Goal: Navigation & Orientation: Find specific page/section

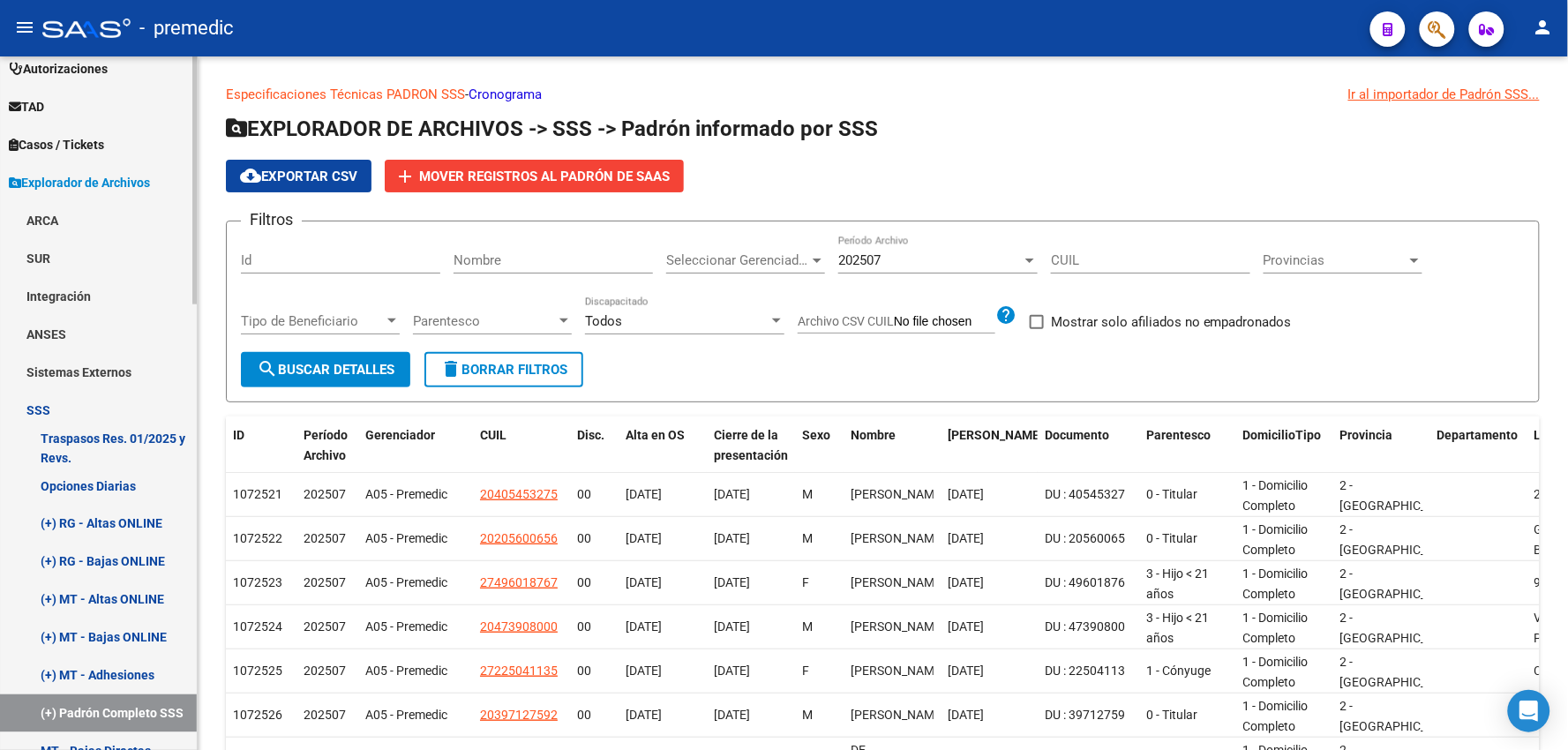
scroll to position [588, 0]
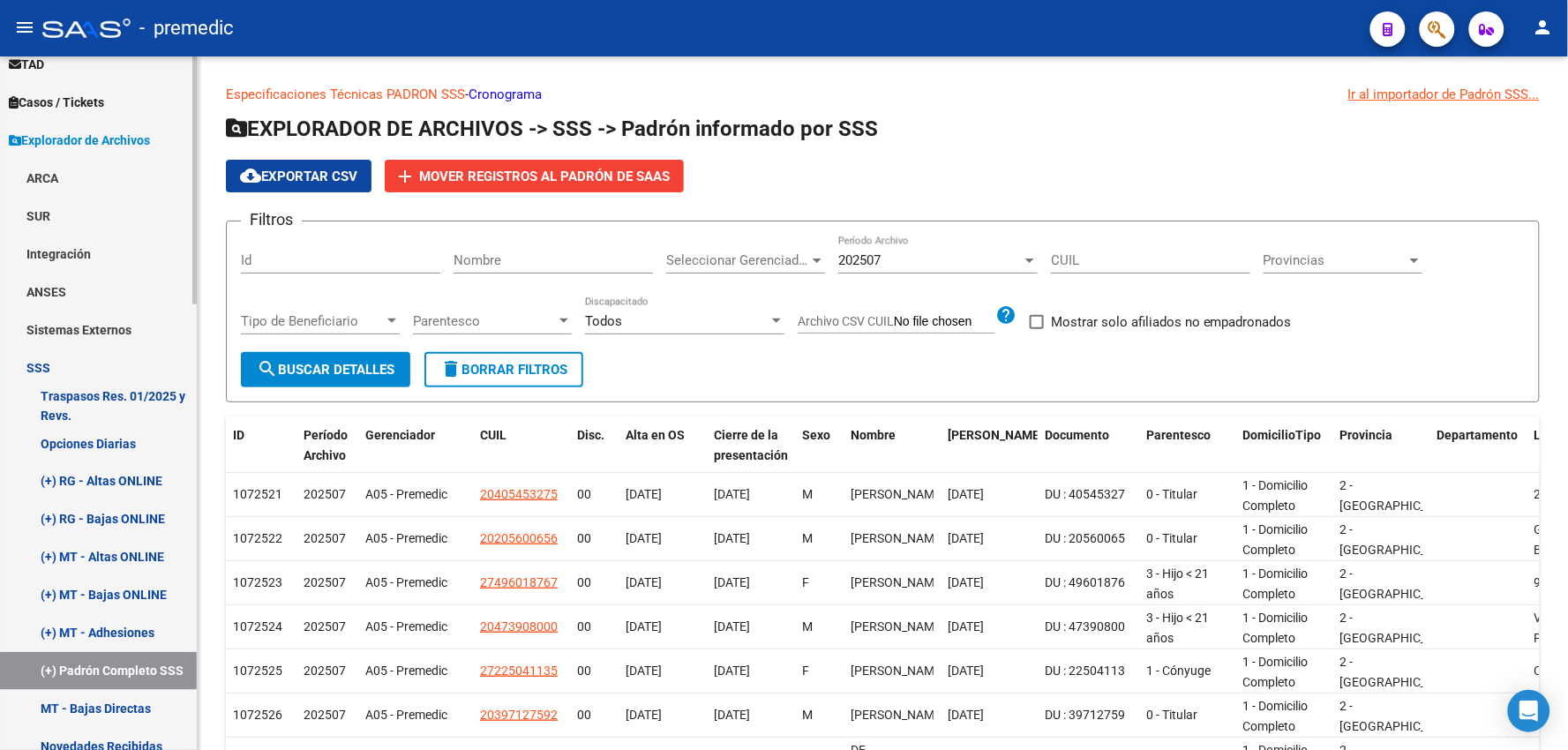
click at [32, 365] on link "SSS" at bounding box center [98, 367] width 197 height 38
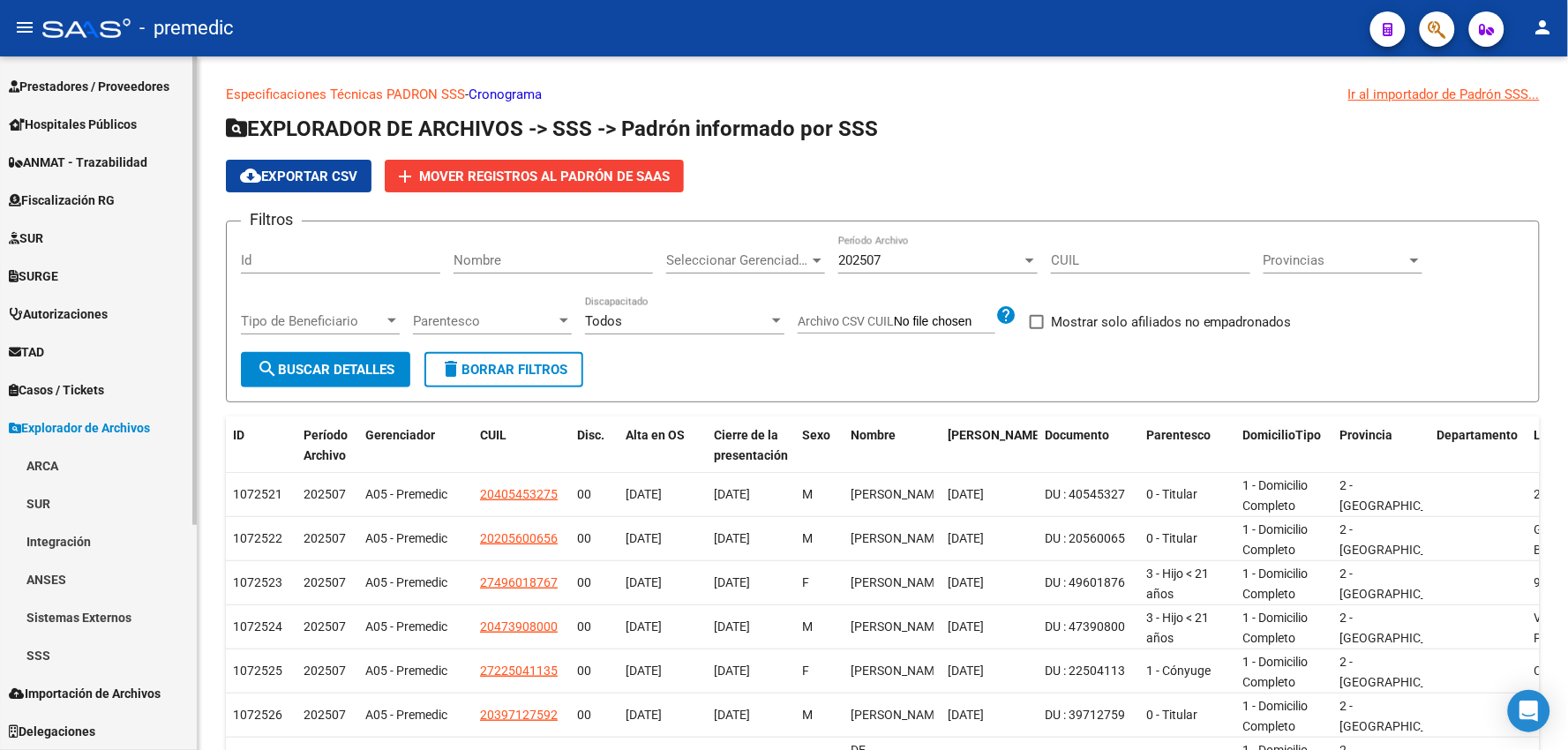
scroll to position [300, 0]
click at [33, 454] on link "ARCA" at bounding box center [98, 465] width 197 height 38
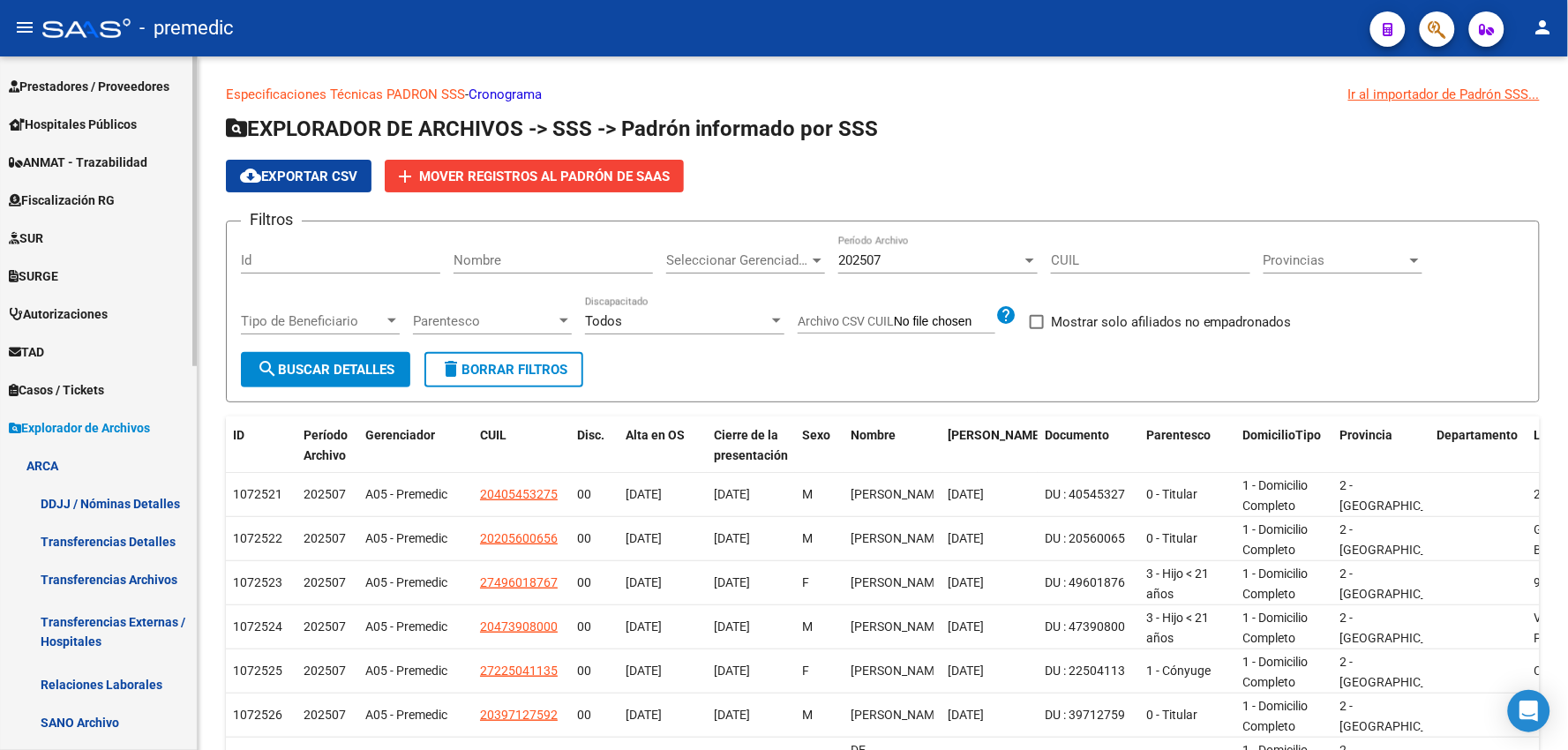
click at [104, 575] on link "Transferencias Archivos" at bounding box center [98, 580] width 197 height 38
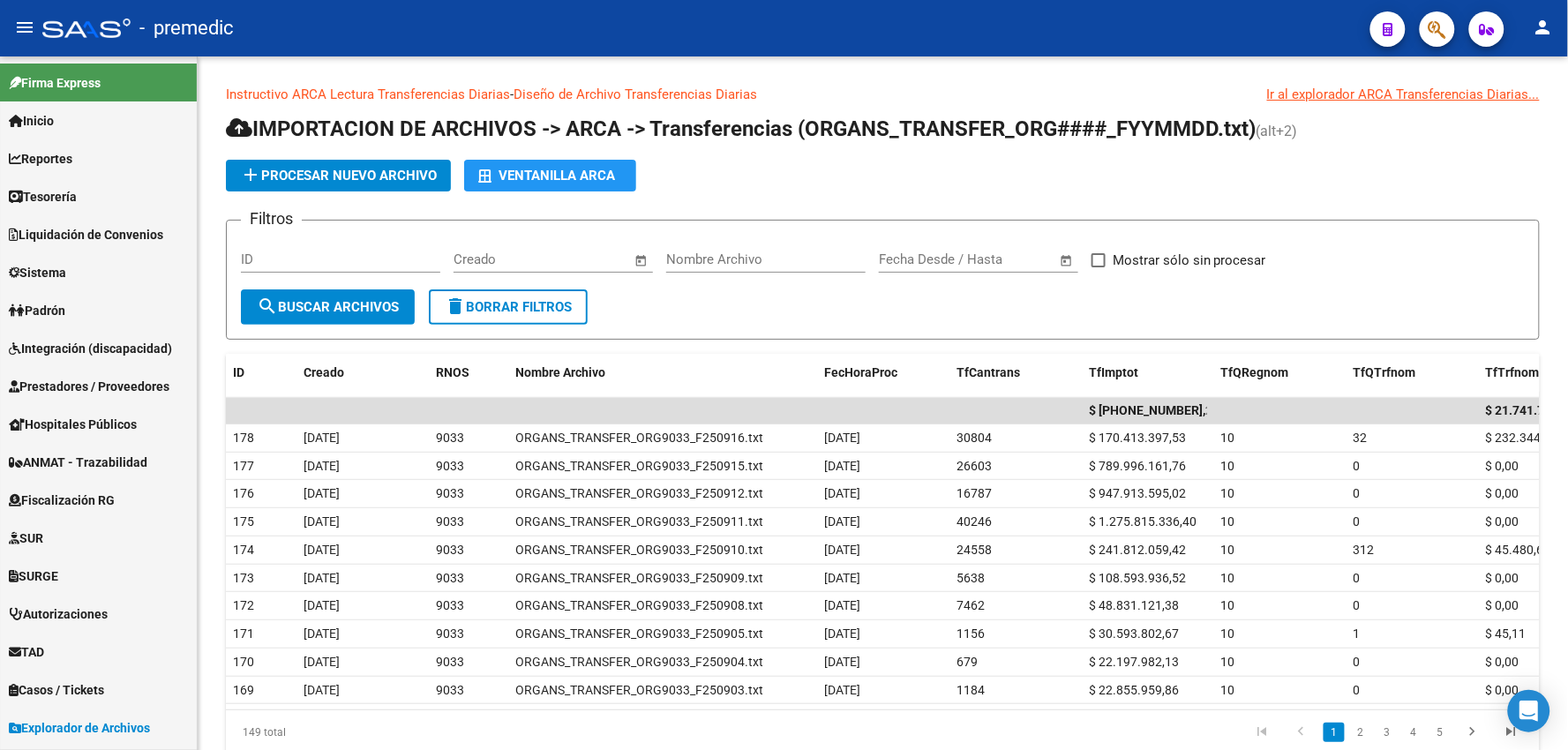
click at [1544, 36] on mat-icon "person" at bounding box center [1543, 26] width 21 height 21
click at [1522, 113] on button "exit_to_app Salir" at bounding box center [1507, 116] width 108 height 43
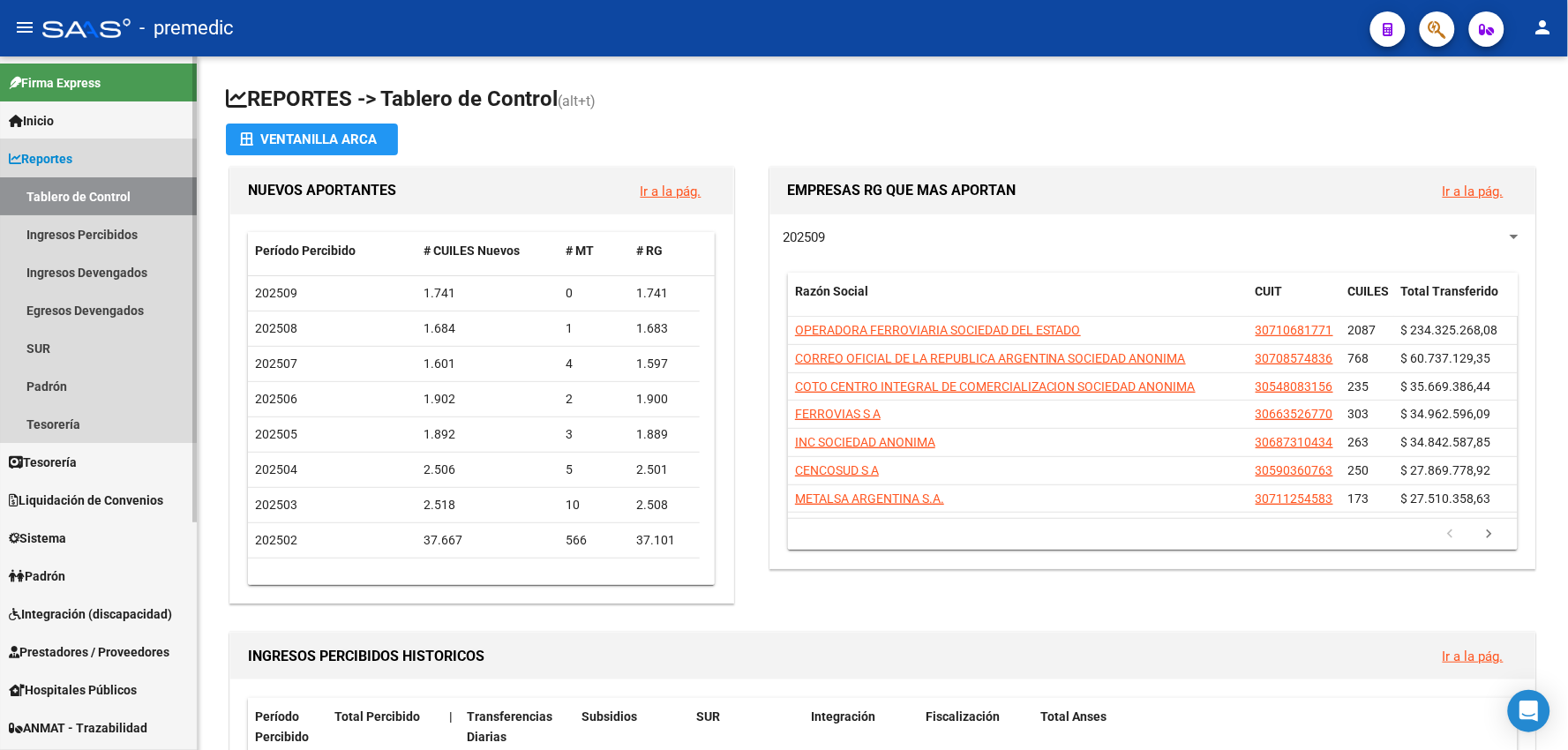
click at [28, 161] on span "Reportes" at bounding box center [41, 158] width 63 height 19
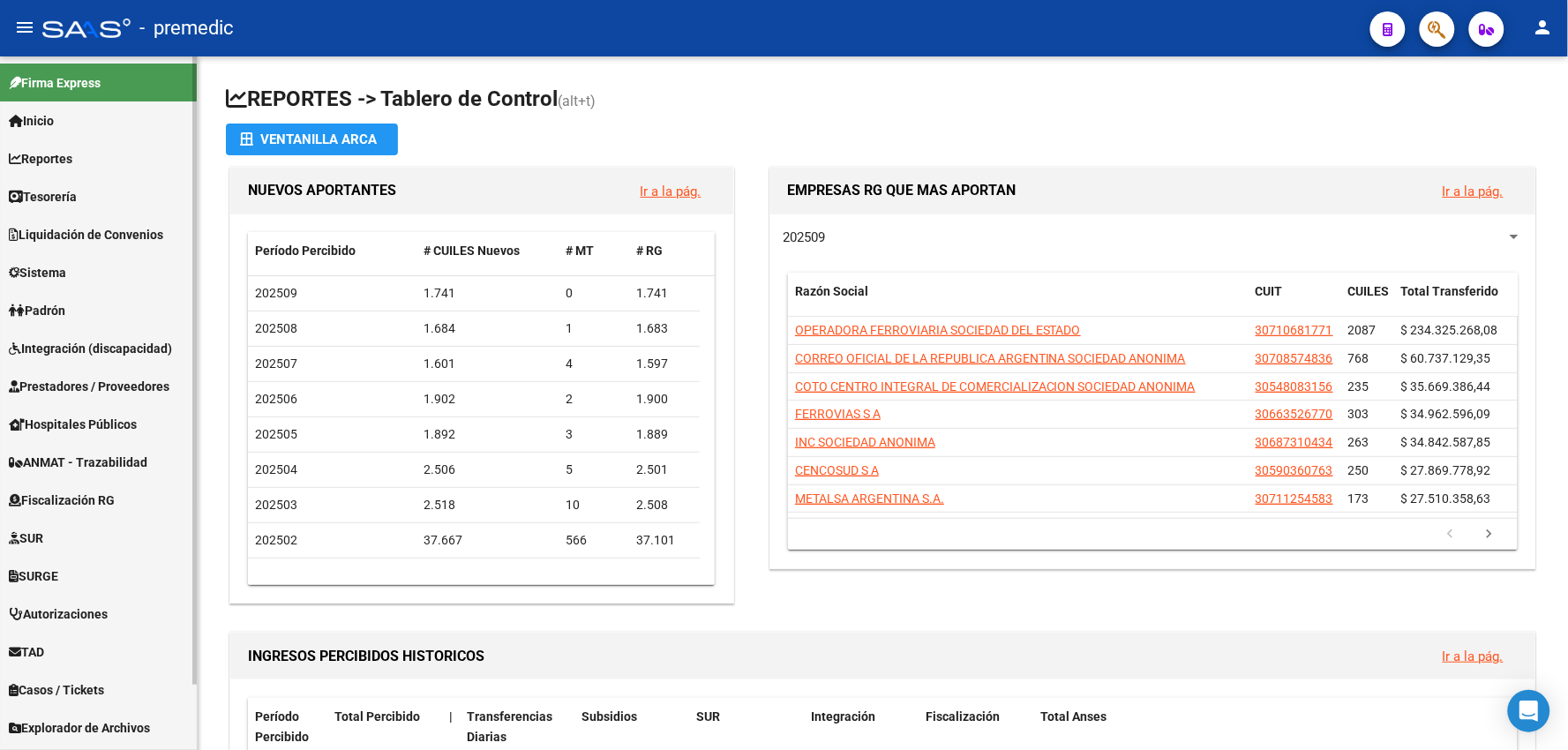
scroll to position [73, 0]
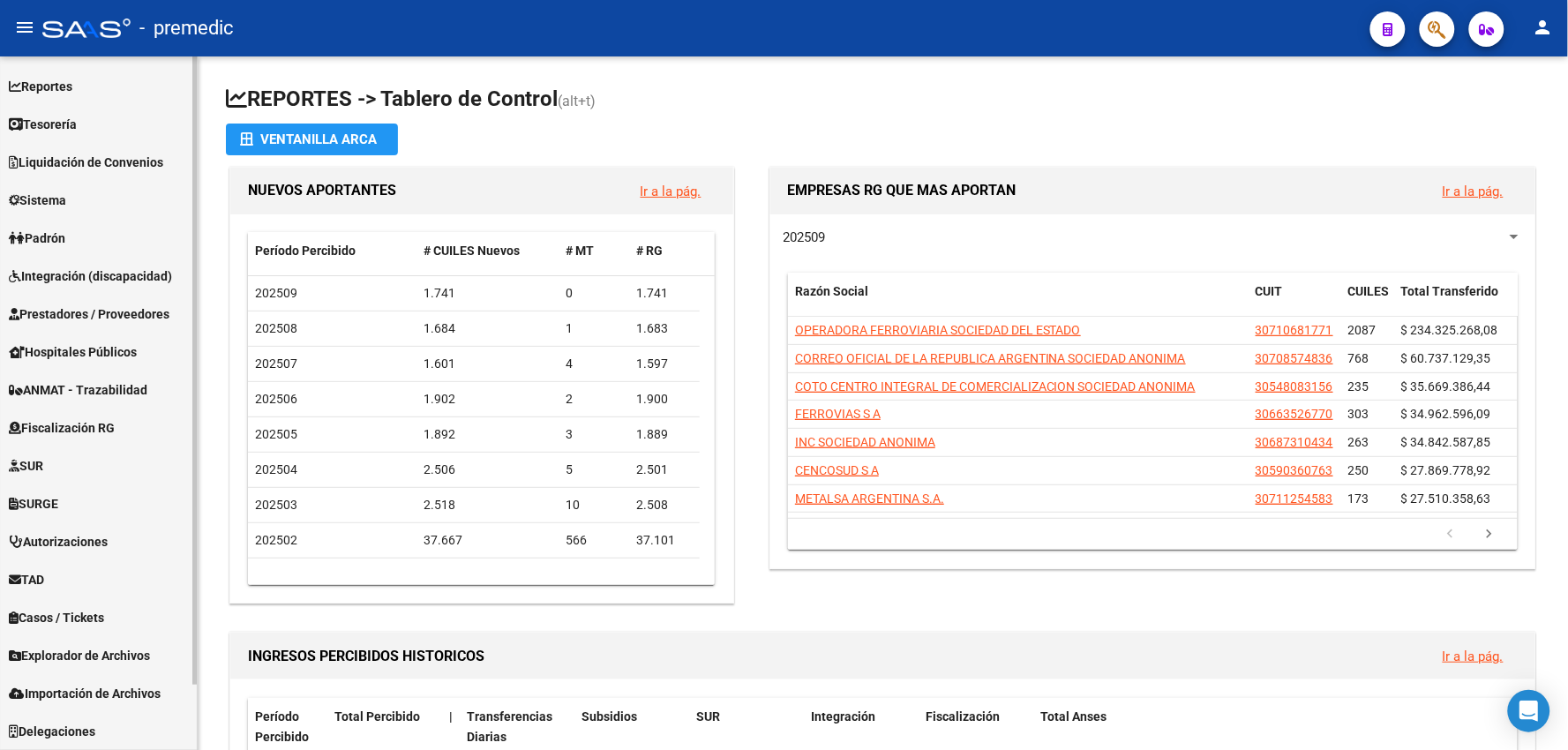
click at [93, 657] on span "Explorador de Archivos" at bounding box center [80, 655] width 141 height 19
click at [50, 687] on link "ARCA" at bounding box center [98, 693] width 197 height 38
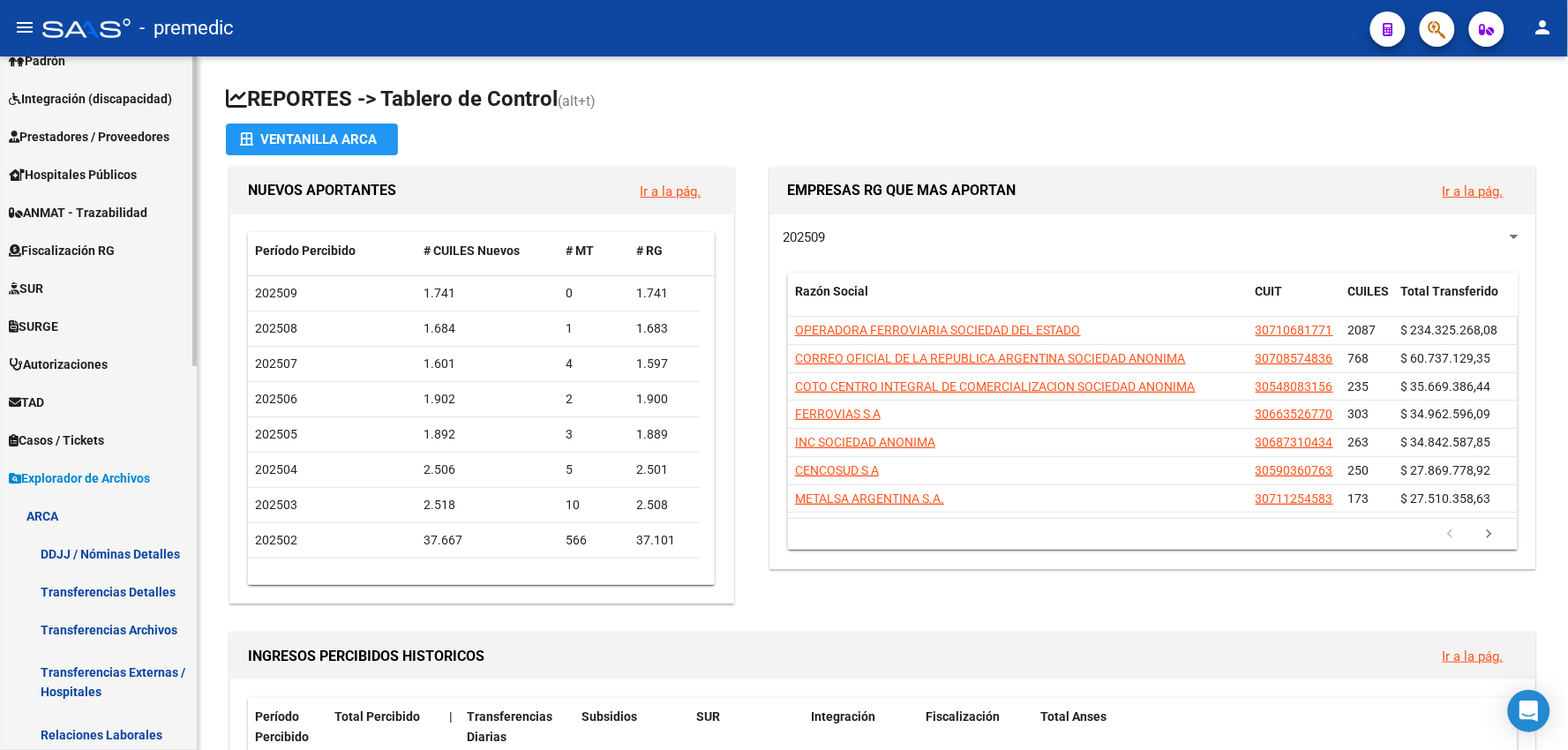
scroll to position [464, 0]
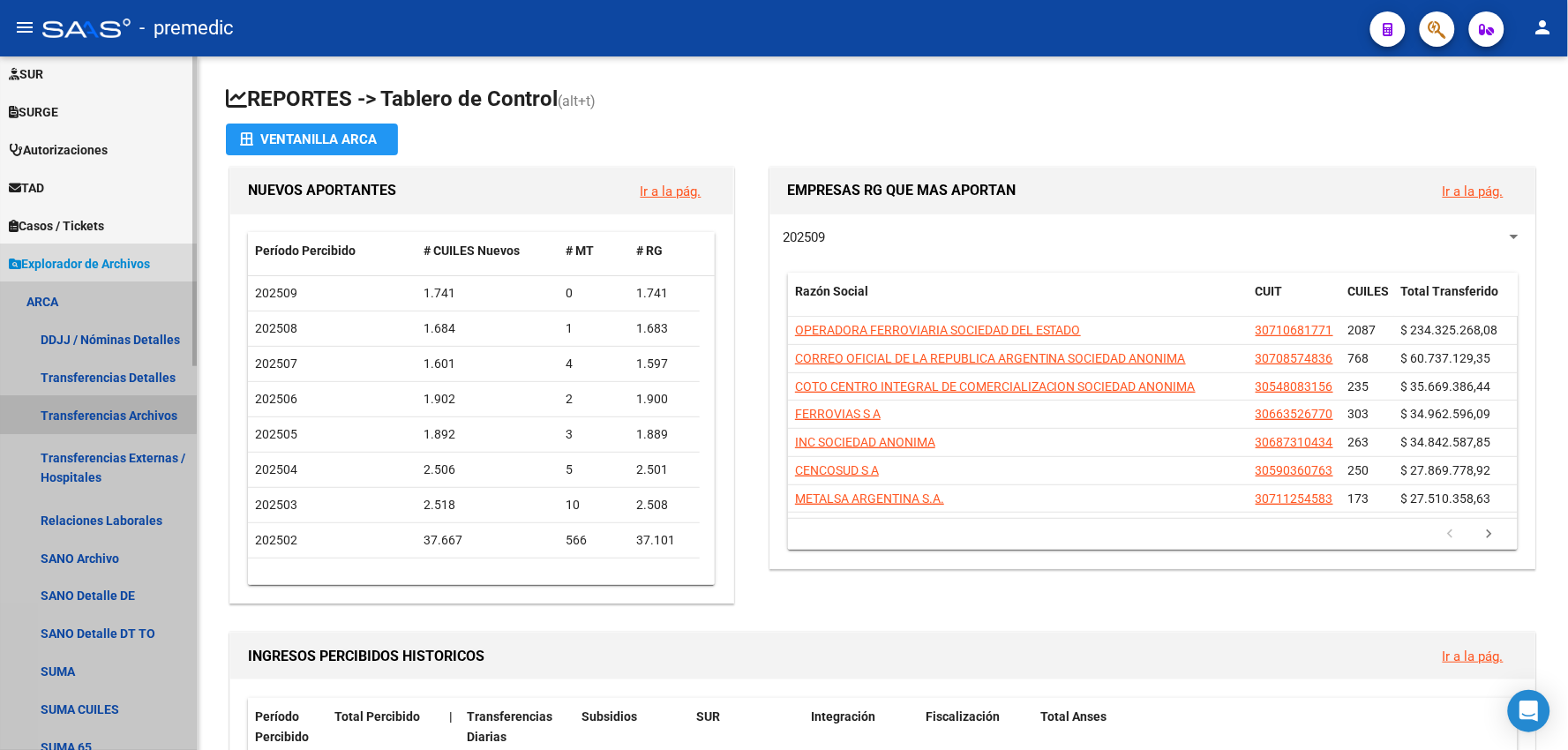
click at [73, 412] on link "Transferencias Archivos" at bounding box center [98, 415] width 197 height 38
